Goal: Information Seeking & Learning: Learn about a topic

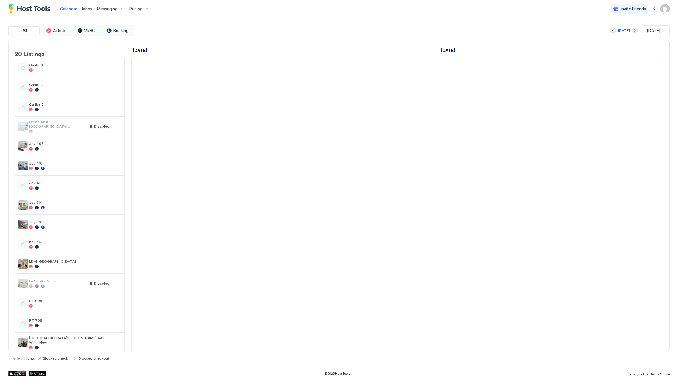
scroll to position [0, 330]
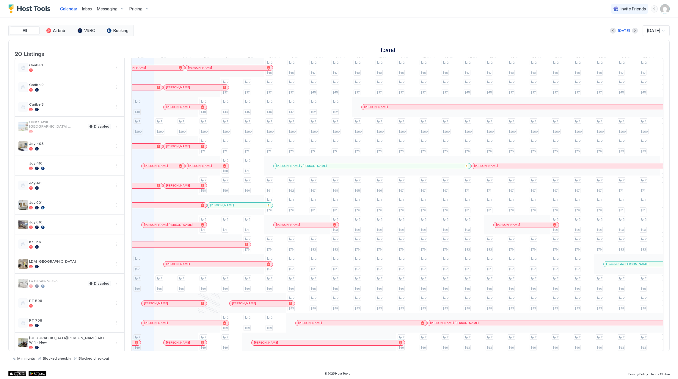
click at [132, 4] on div "Pricing" at bounding box center [139, 9] width 25 height 10
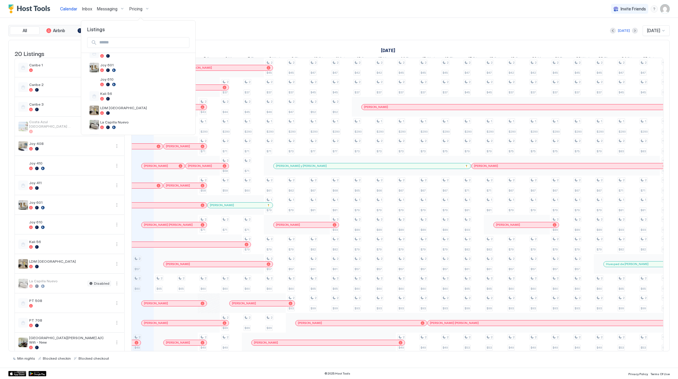
scroll to position [231, 0]
drag, startPoint x: 130, startPoint y: 114, endPoint x: 130, endPoint y: 124, distance: 10.1
click at [129, 121] on span "Vitttoria" at bounding box center [143, 123] width 87 height 4
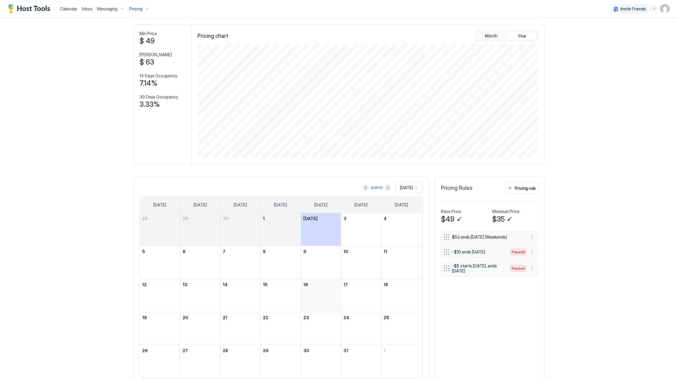
scroll to position [47, 0]
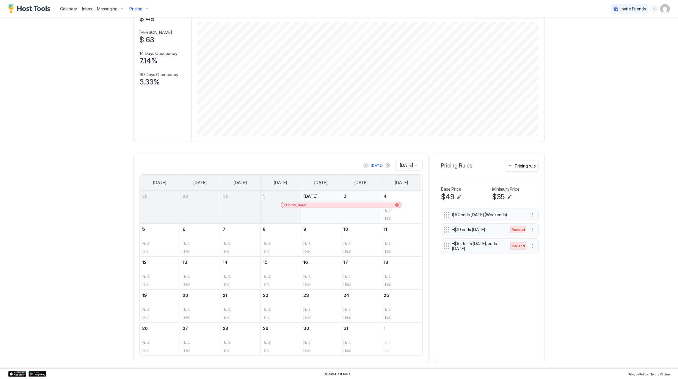
click at [343, 202] on div "[PERSON_NAME]" at bounding box center [341, 204] width 120 height 5
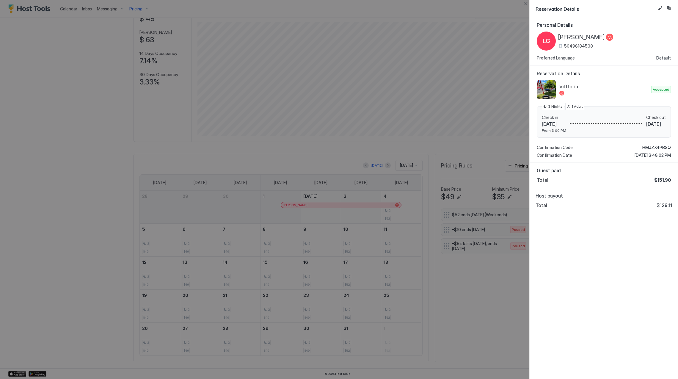
click at [609, 324] on div "Personal Details LG [PERSON_NAME] 50498134533 Preferred Language Default Reserv…" at bounding box center [604, 198] width 148 height 362
click at [438, 174] on div at bounding box center [339, 189] width 678 height 379
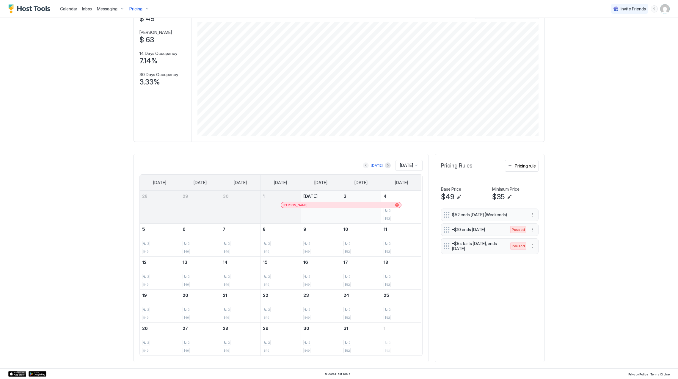
click at [363, 165] on button "Previous month" at bounding box center [366, 165] width 6 height 6
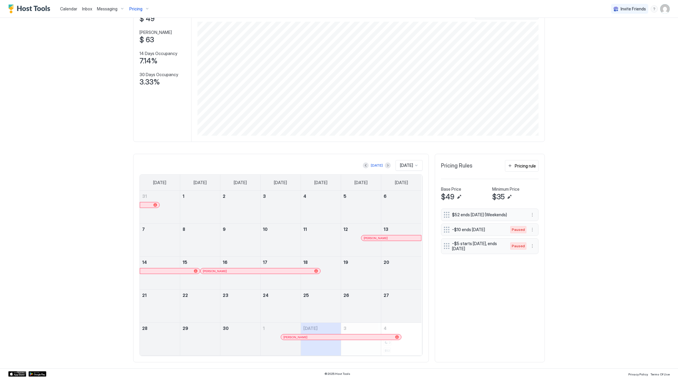
click at [273, 268] on div "[PERSON_NAME]" at bounding box center [261, 270] width 120 height 5
click at [271, 271] on div at bounding box center [273, 271] width 5 height 5
